Goal: Task Accomplishment & Management: Use online tool/utility

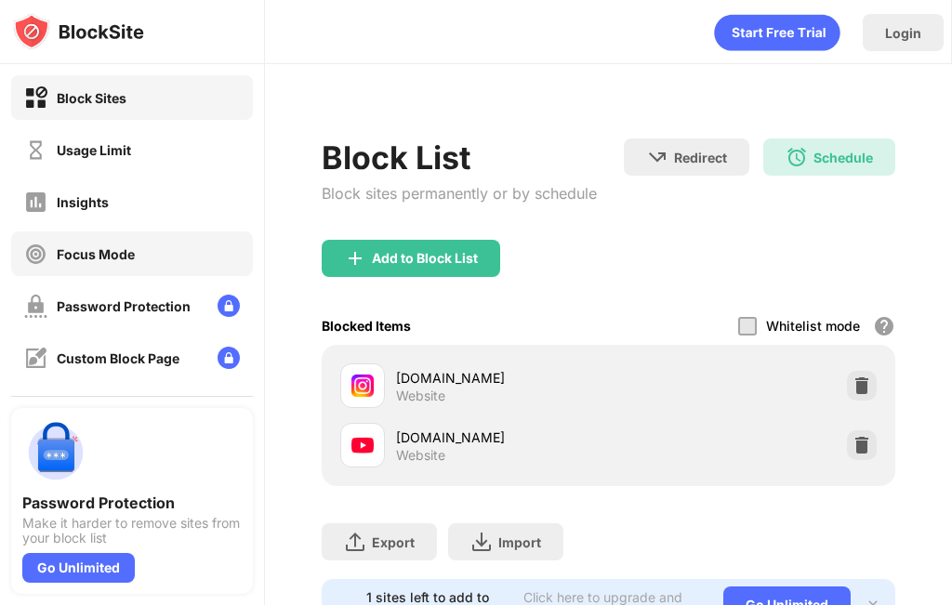
click at [92, 281] on div "Block Sites Usage Limit Insights Focus Mode Password Protection Custom Block Pa…" at bounding box center [132, 279] width 264 height 431
click at [119, 247] on div "Focus Mode" at bounding box center [96, 254] width 78 height 16
